Goal: Task Accomplishment & Management: Manage account settings

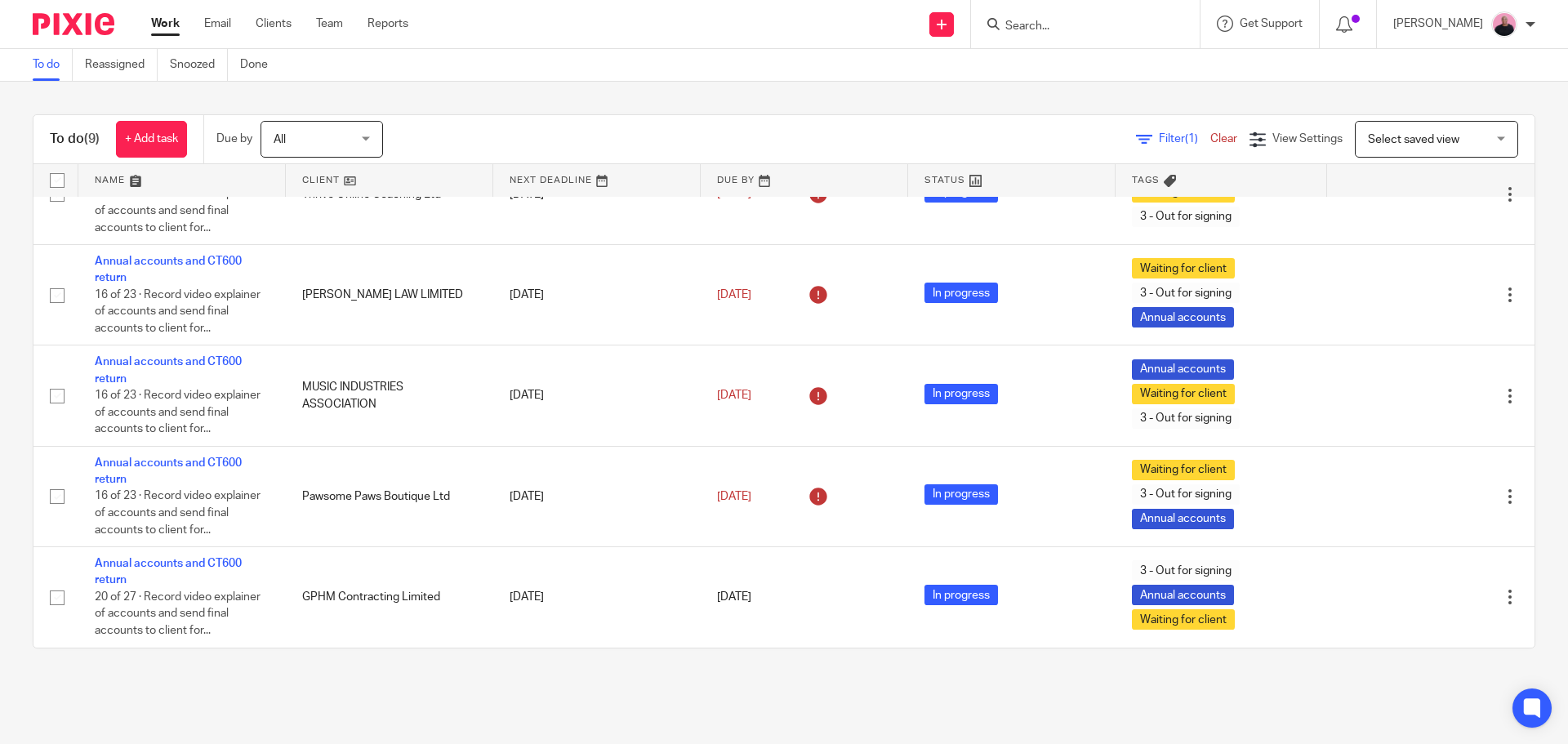
scroll to position [423, 0]
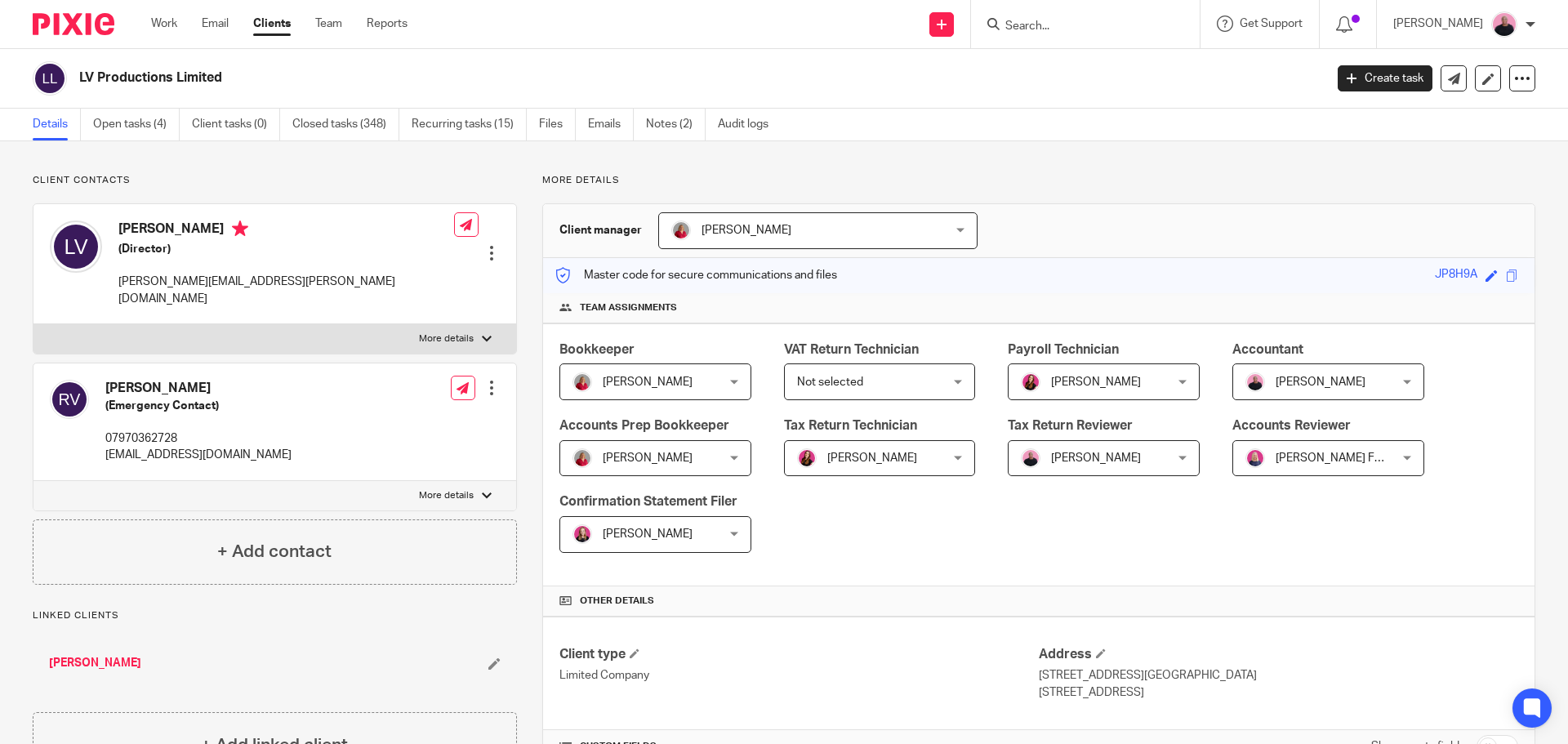
scroll to position [408, 0]
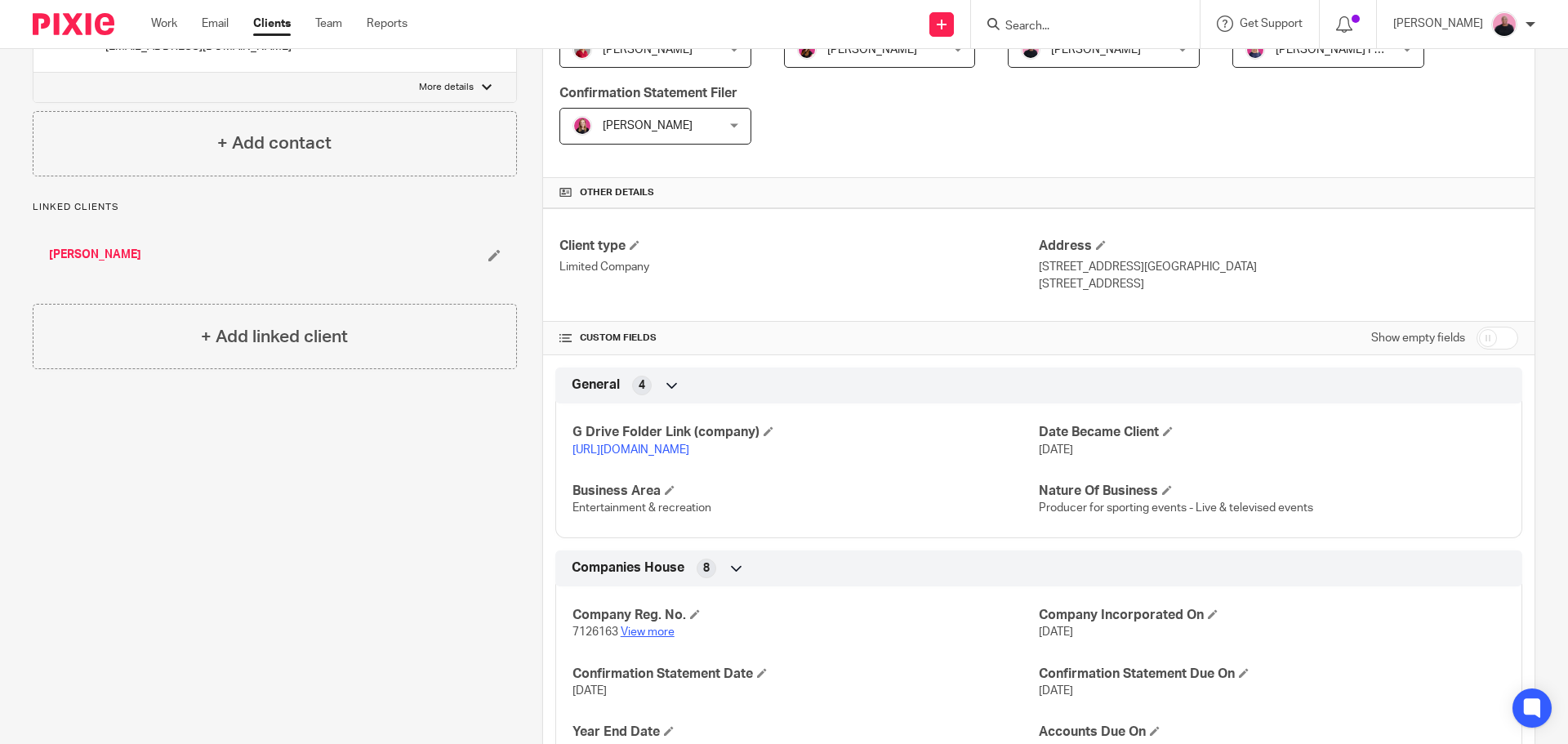
click at [646, 638] on link "View more" at bounding box center [647, 632] width 53 height 12
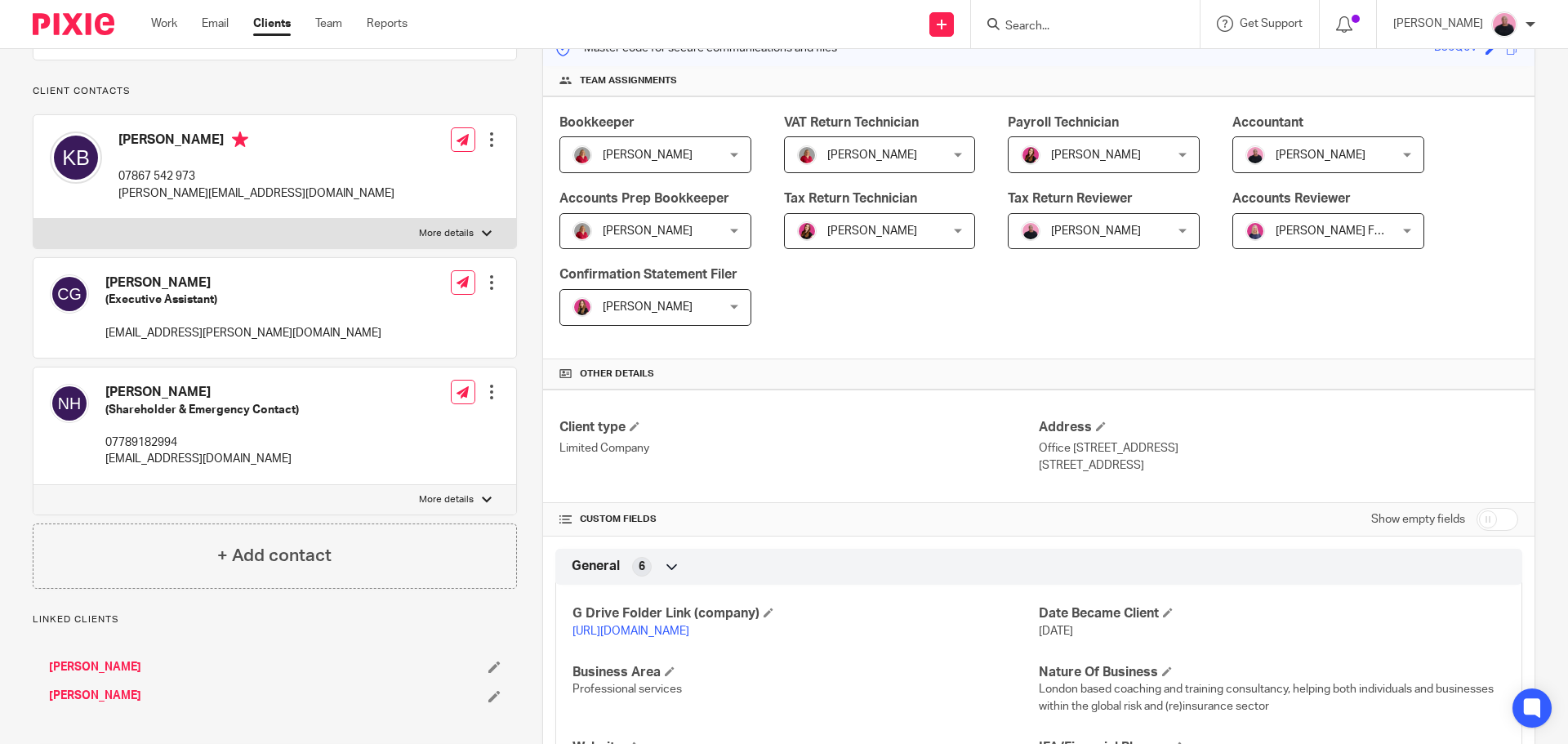
scroll to position [490, 0]
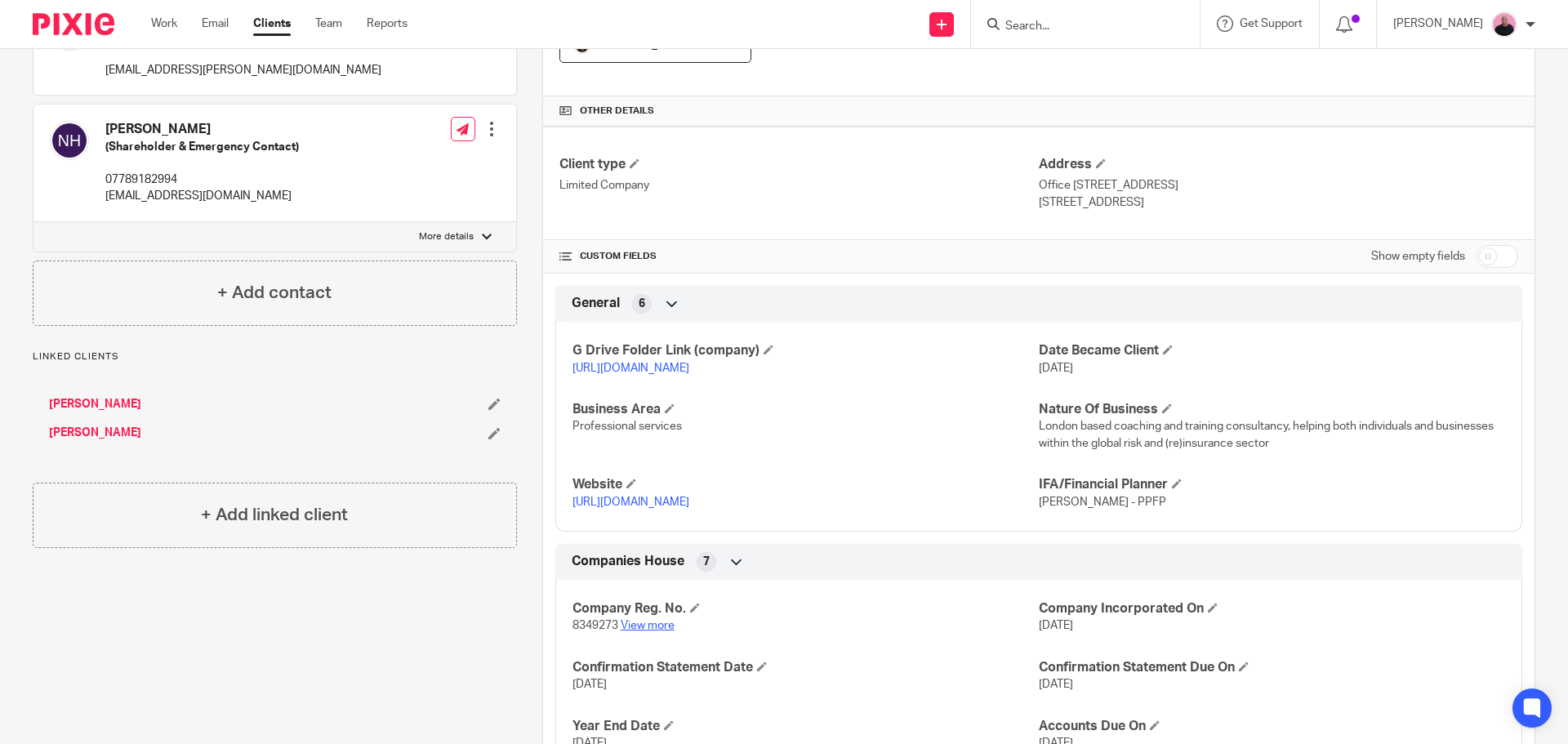
click at [659, 631] on link "View more" at bounding box center [647, 626] width 53 height 12
